Goal: Information Seeking & Learning: Find specific page/section

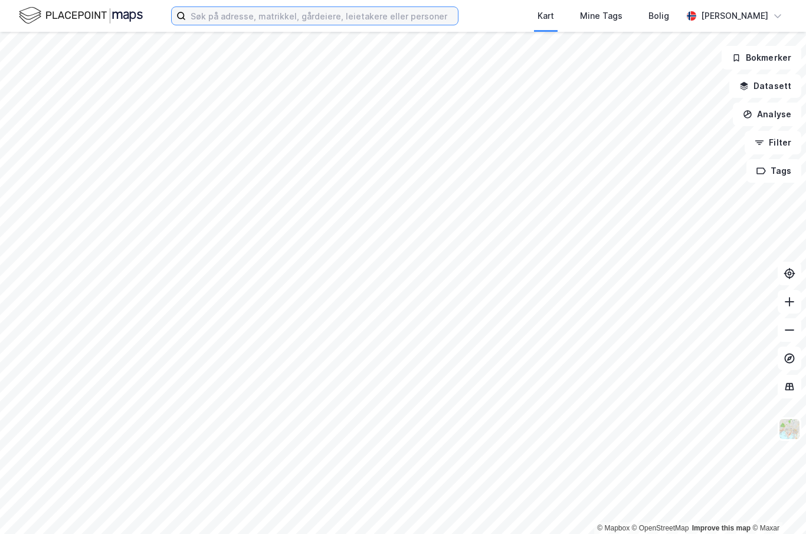
click at [249, 14] on input at bounding box center [322, 16] width 272 height 18
click at [270, 14] on input "St Hallvards vei 1" at bounding box center [315, 16] width 258 height 18
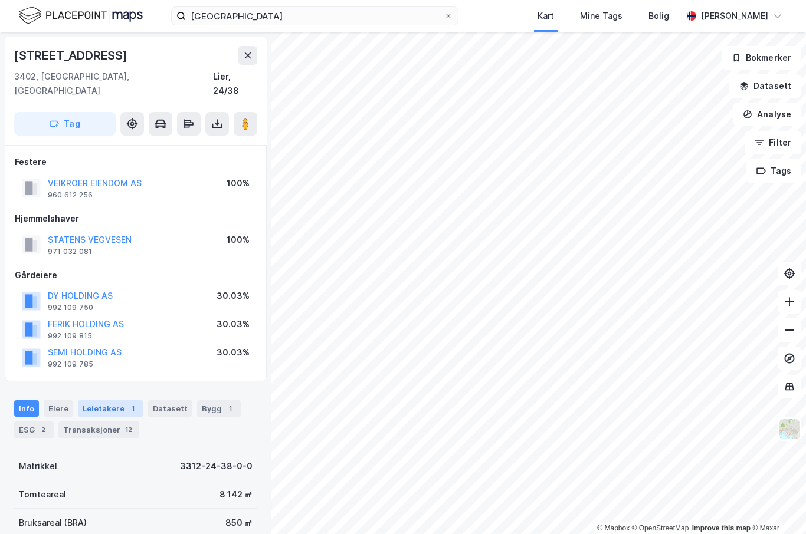
click at [104, 400] on div "Leietakere 1" at bounding box center [110, 408] width 65 height 17
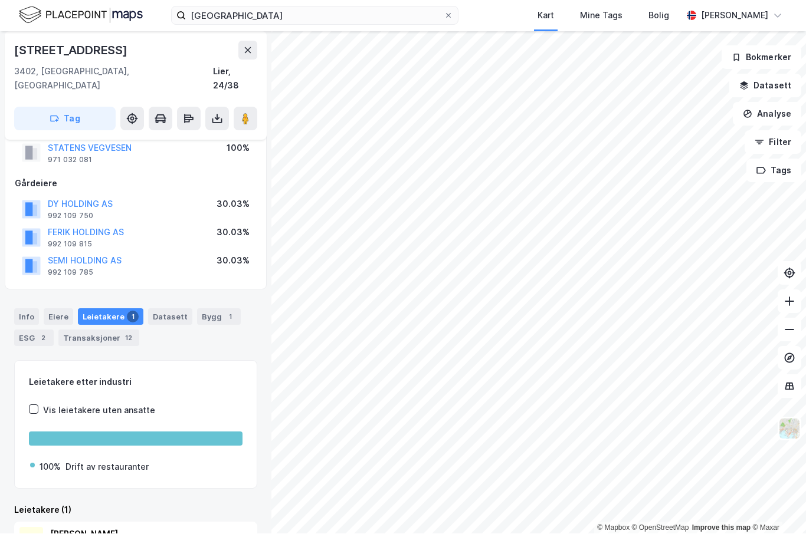
scroll to position [41, 0]
click at [74, 528] on div "[PERSON_NAME]" at bounding box center [138, 535] width 176 height 14
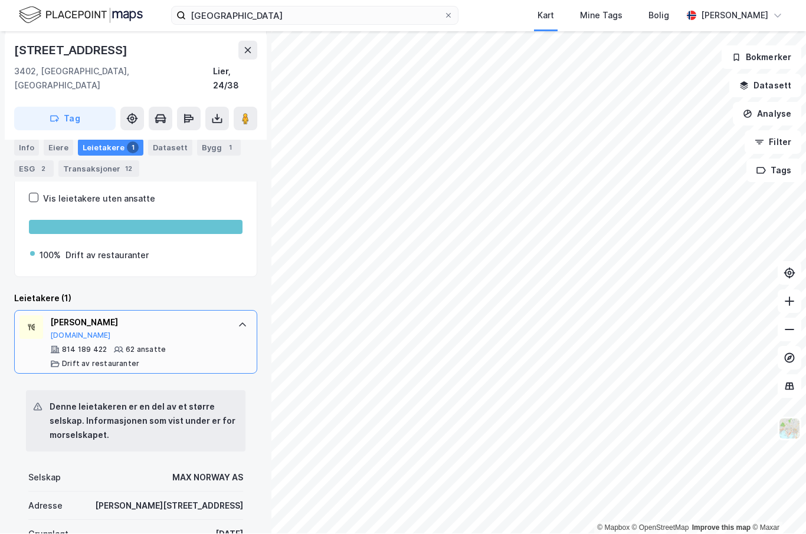
scroll to position [307, 0]
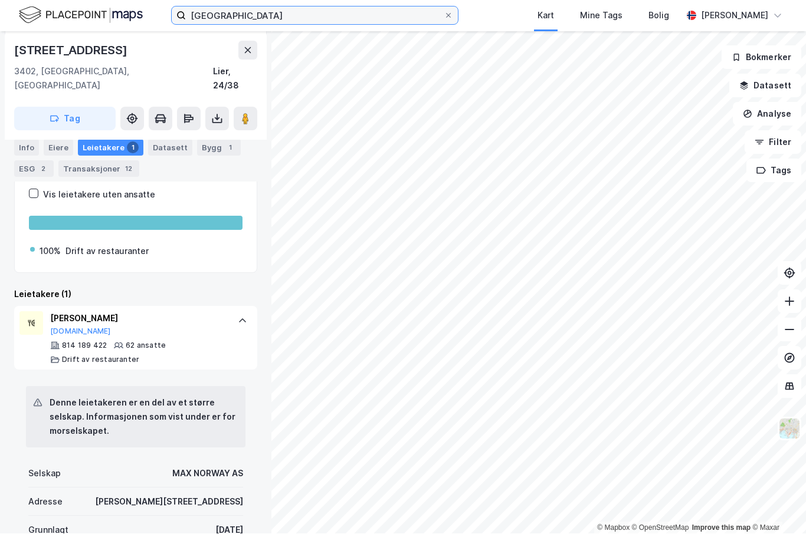
click at [429, 14] on input "[GEOGRAPHIC_DATA]" at bounding box center [315, 16] width 258 height 18
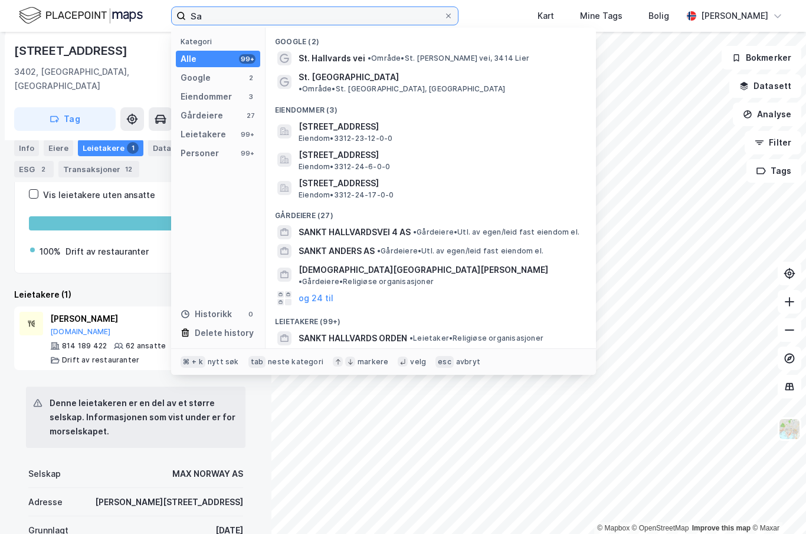
type input "S"
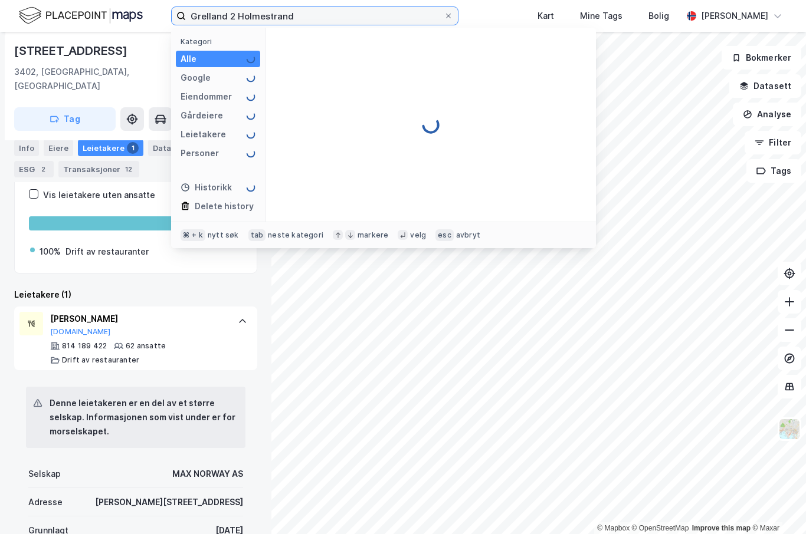
type input "Grelland 2 Holmestrand"
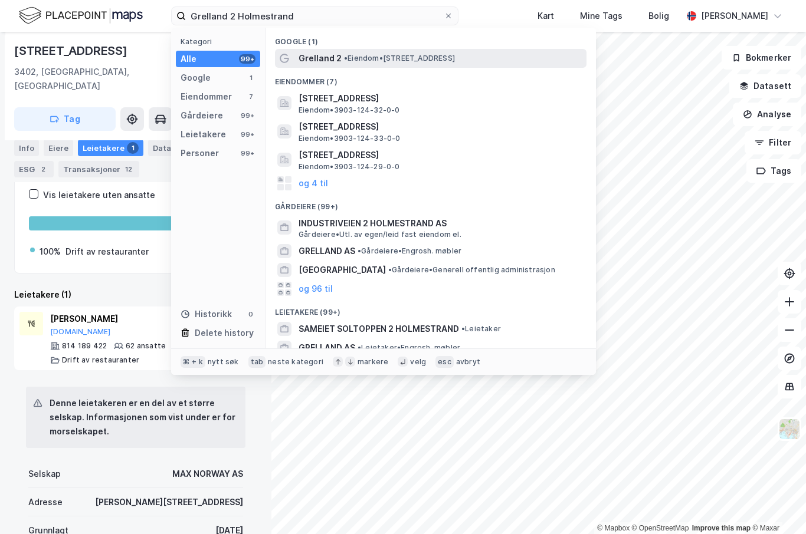
click at [383, 56] on span "• Eiendom • [STREET_ADDRESS]" at bounding box center [399, 58] width 111 height 9
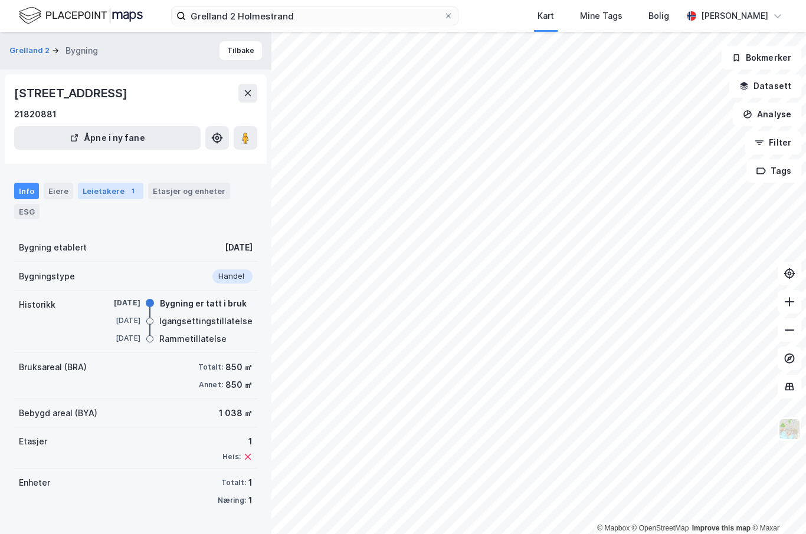
click at [110, 183] on div "Leietakere 1" at bounding box center [110, 191] width 65 height 17
